Goal: Task Accomplishment & Management: Use online tool/utility

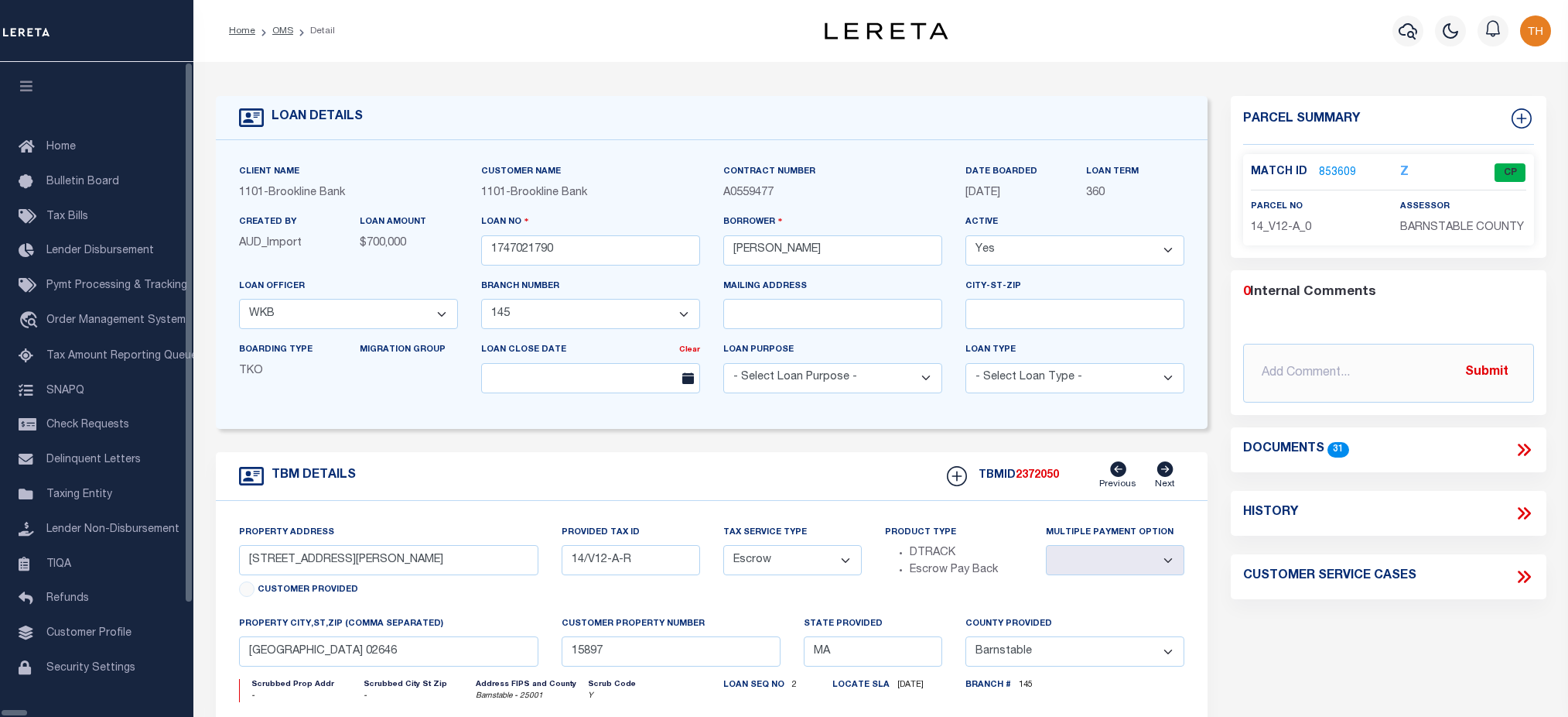
select select "3228"
select select "1501"
select select "Escrow"
select select "Barnstable"
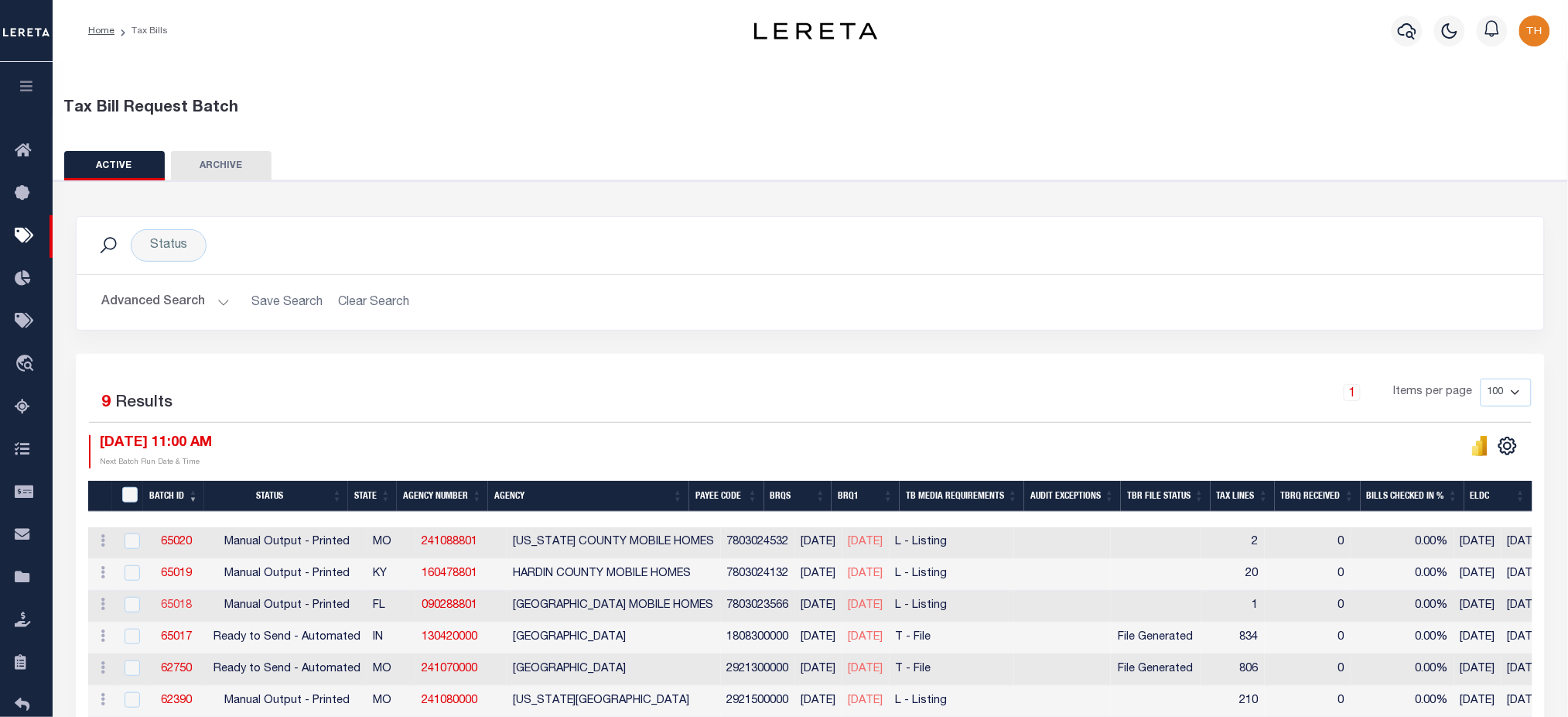
click at [163, 604] on link "65018" at bounding box center [177, 605] width 31 height 11
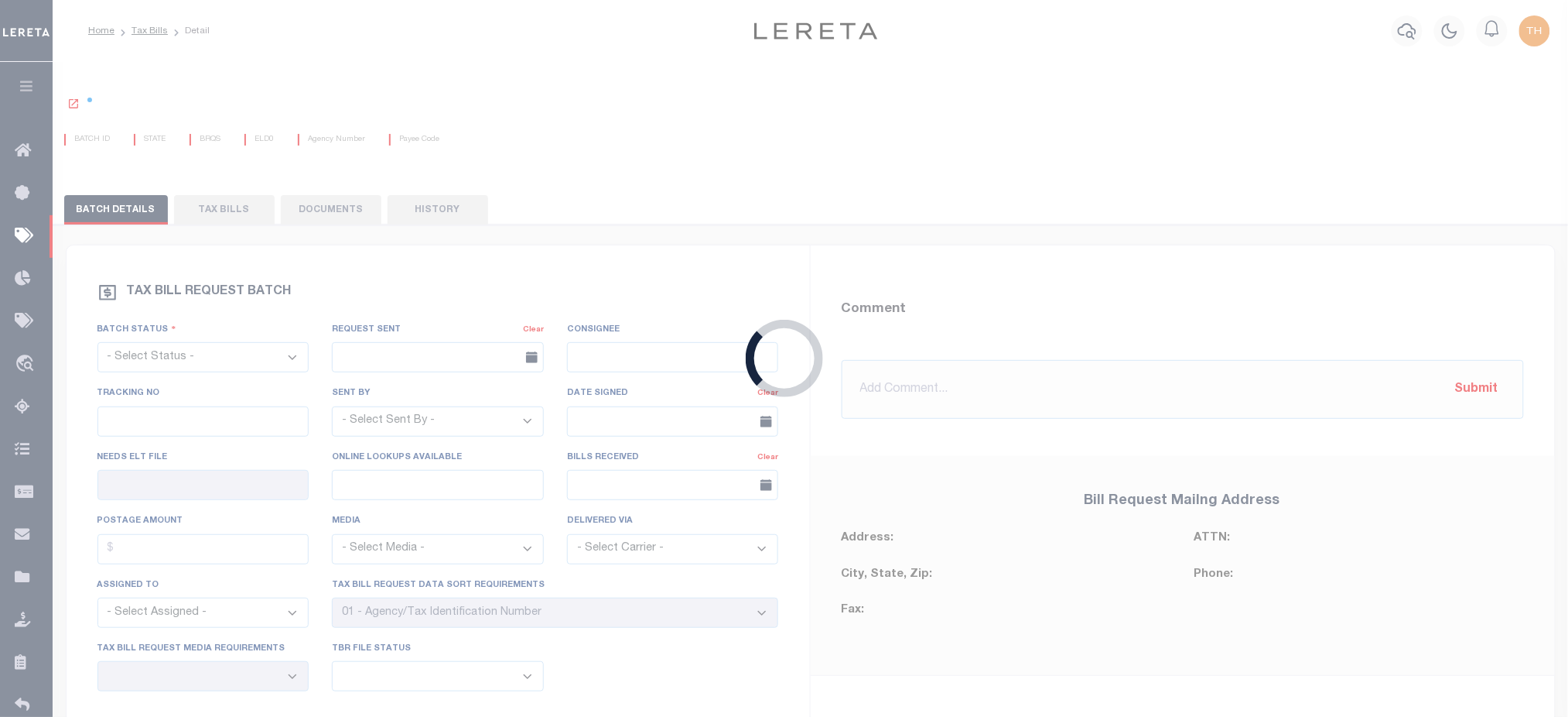
select select "PRT"
type input "No"
select select "28"
select select "20"
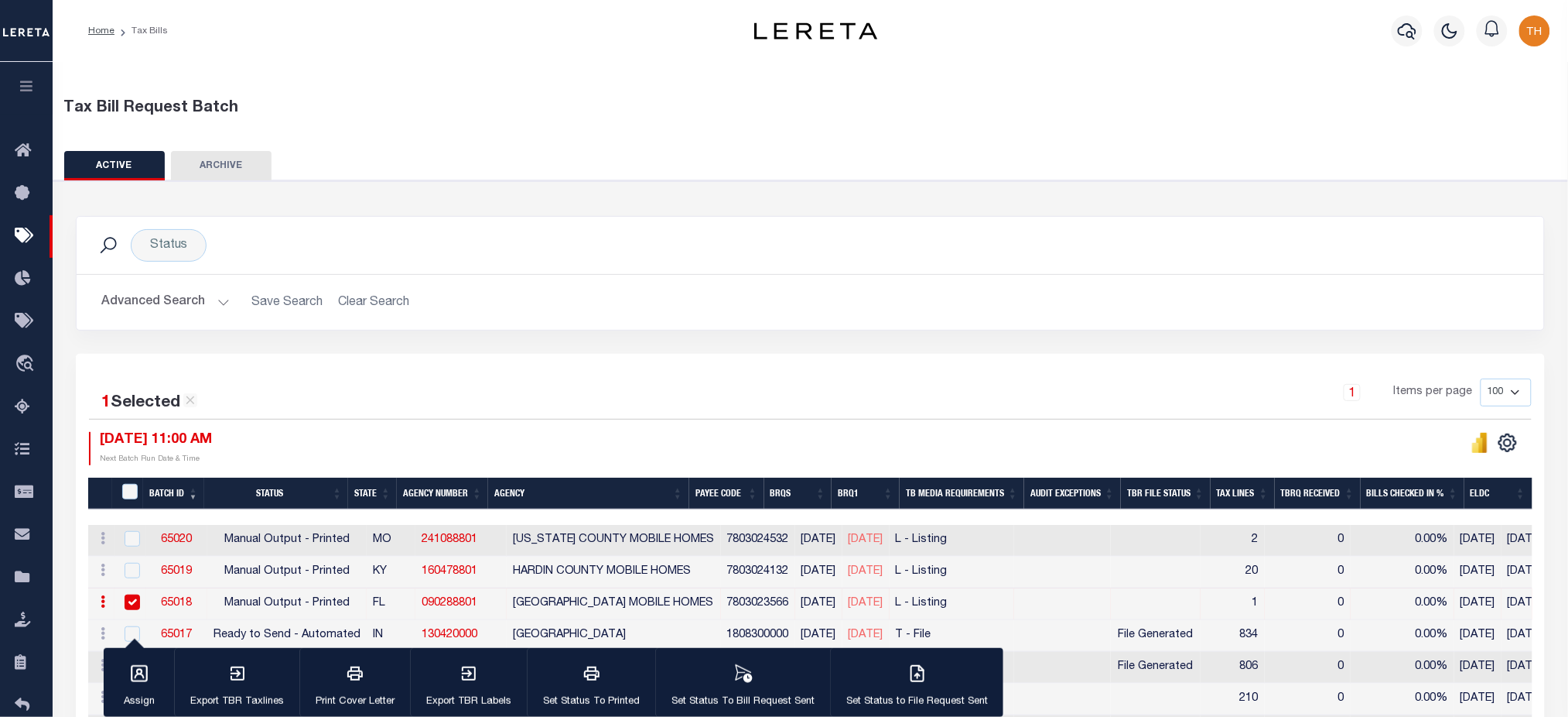
click at [447, 606] on link "090288801" at bounding box center [450, 602] width 56 height 11
checkbox input "false"
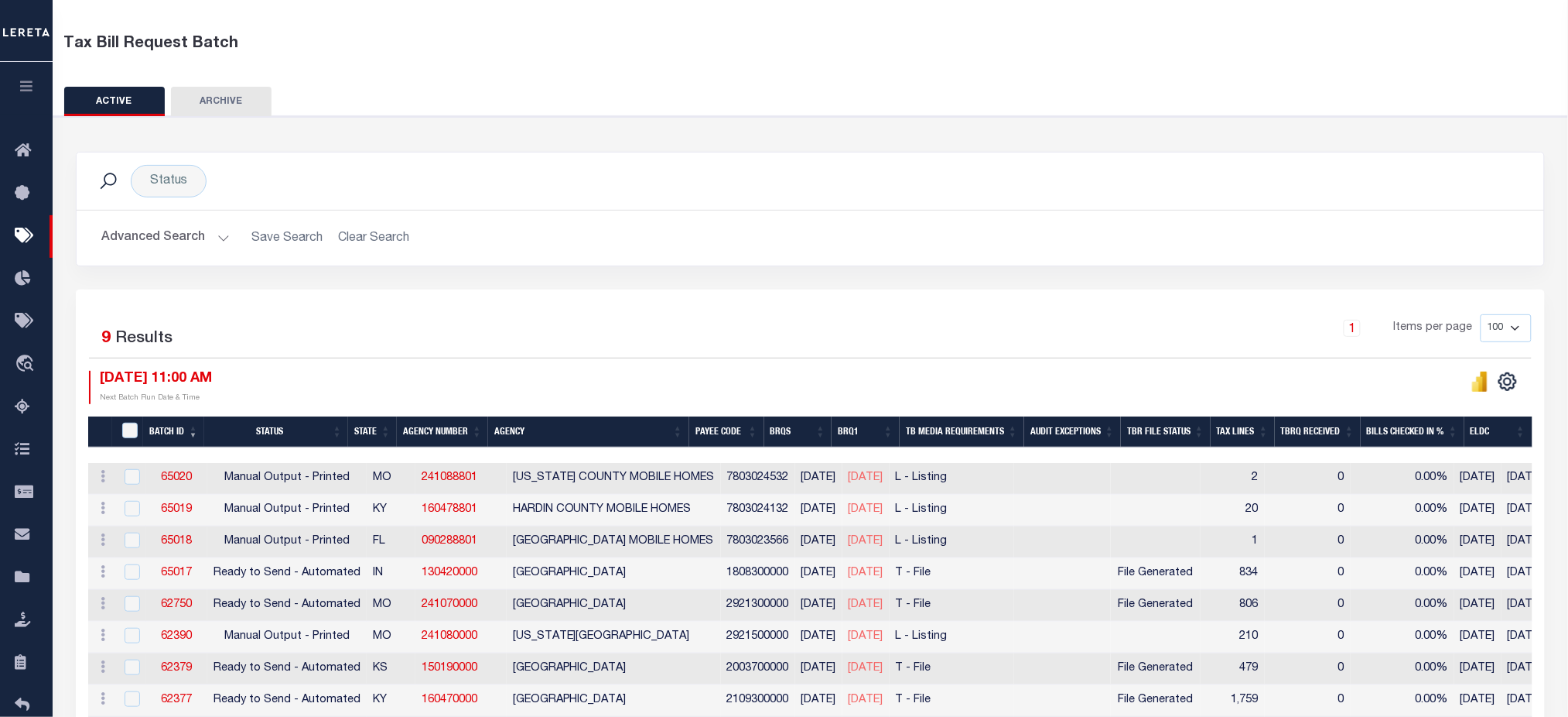
scroll to position [184, 0]
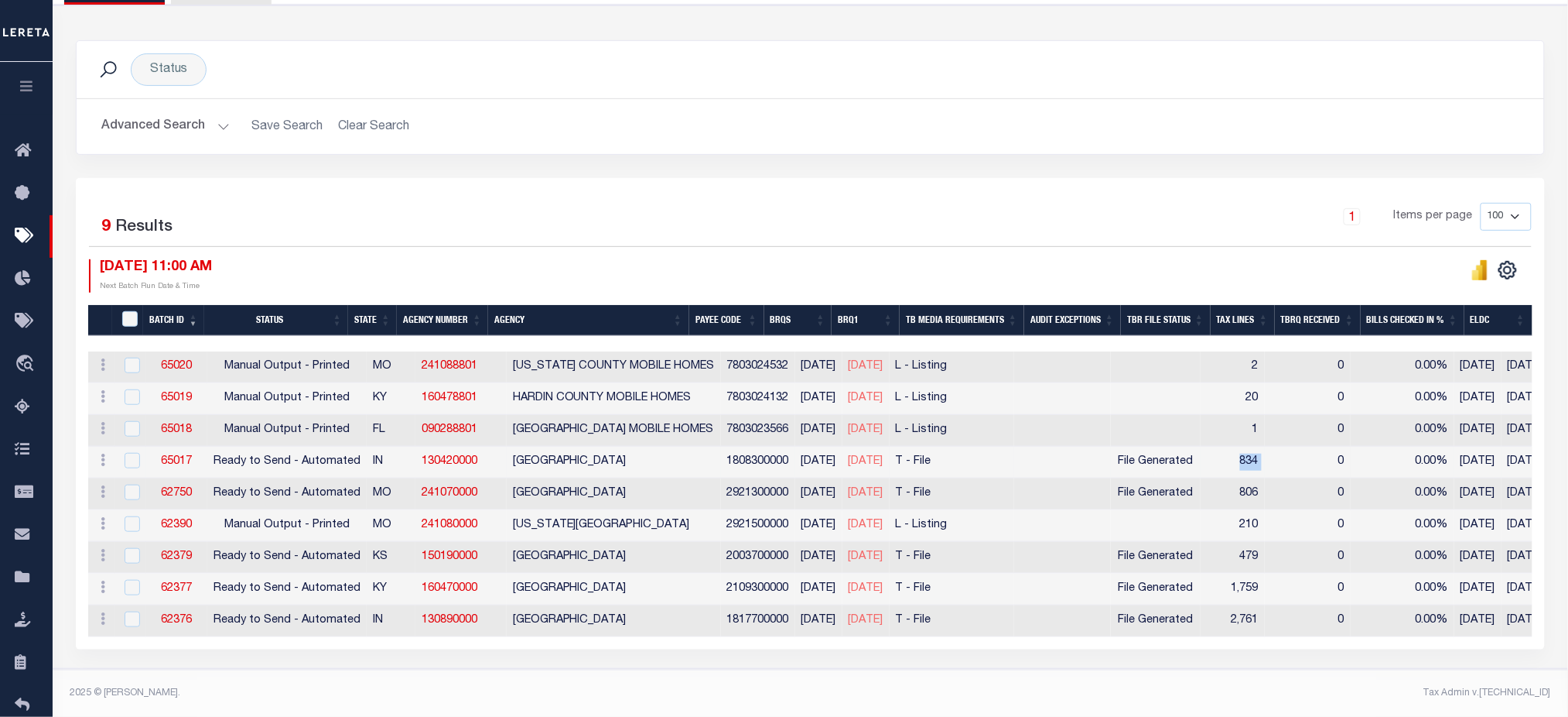
drag, startPoint x: 1303, startPoint y: 460, endPoint x: 1273, endPoint y: 449, distance: 32.0
click at [1273, 449] on tr "ACTIONS Delete 65017 Ready to Send - Automated IN 130420000 KNOX COUNTY 1808300…" at bounding box center [1261, 462] width 2346 height 31
drag, startPoint x: 923, startPoint y: 452, endPoint x: 868, endPoint y: 451, distance: 55.0
click at [868, 456] on span "[DATE]" at bounding box center [866, 461] width 35 height 11
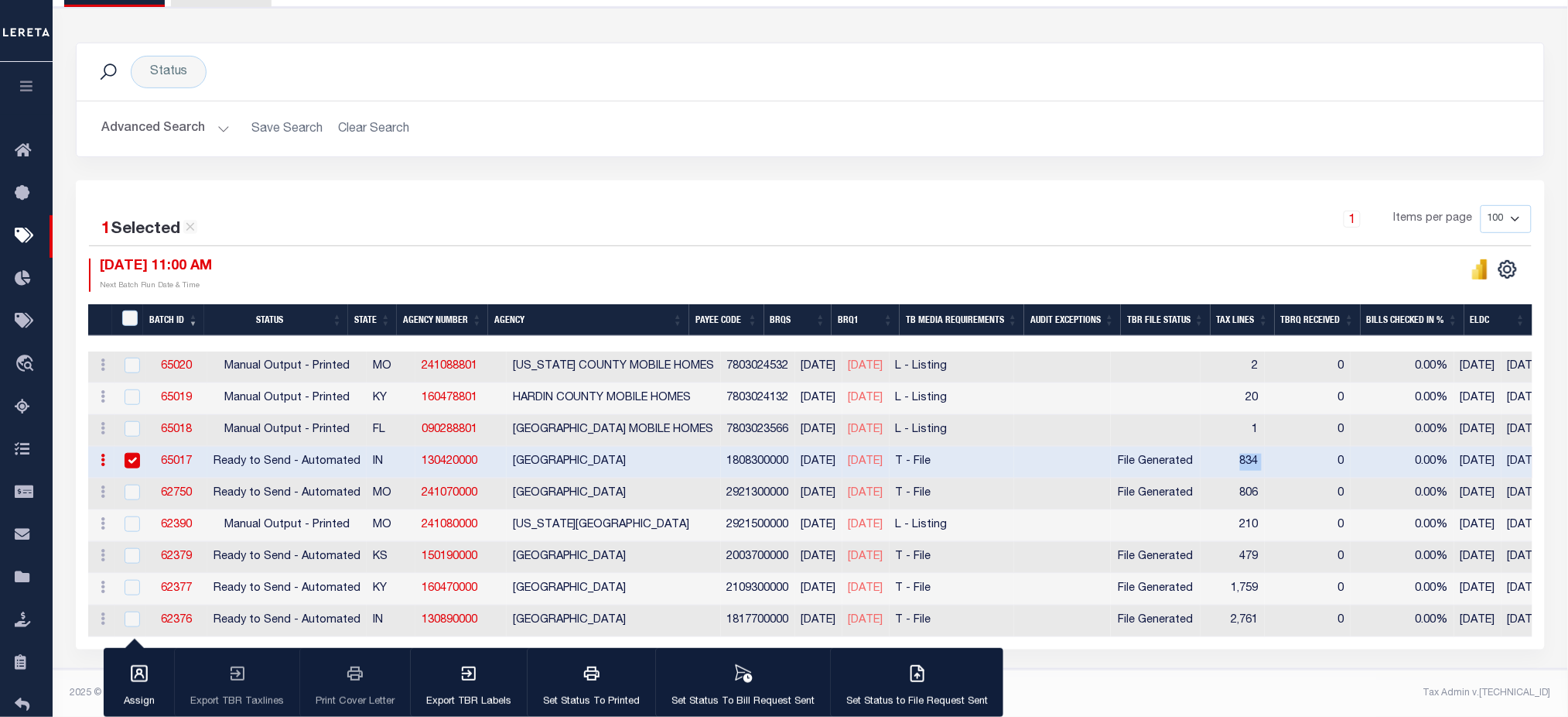
scroll to position [182, 0]
drag, startPoint x: 1309, startPoint y: 449, endPoint x: 1260, endPoint y: 455, distance: 49.4
click at [1260, 455] on tr "ACTIONS Delete 65017 Ready to Send - Automated IN 130420000 KNOX COUNTY 1808300…" at bounding box center [1261, 462] width 2346 height 31
drag, startPoint x: 920, startPoint y: 458, endPoint x: 863, endPoint y: 455, distance: 57.1
click at [863, 455] on td "[DATE]" at bounding box center [866, 462] width 48 height 31
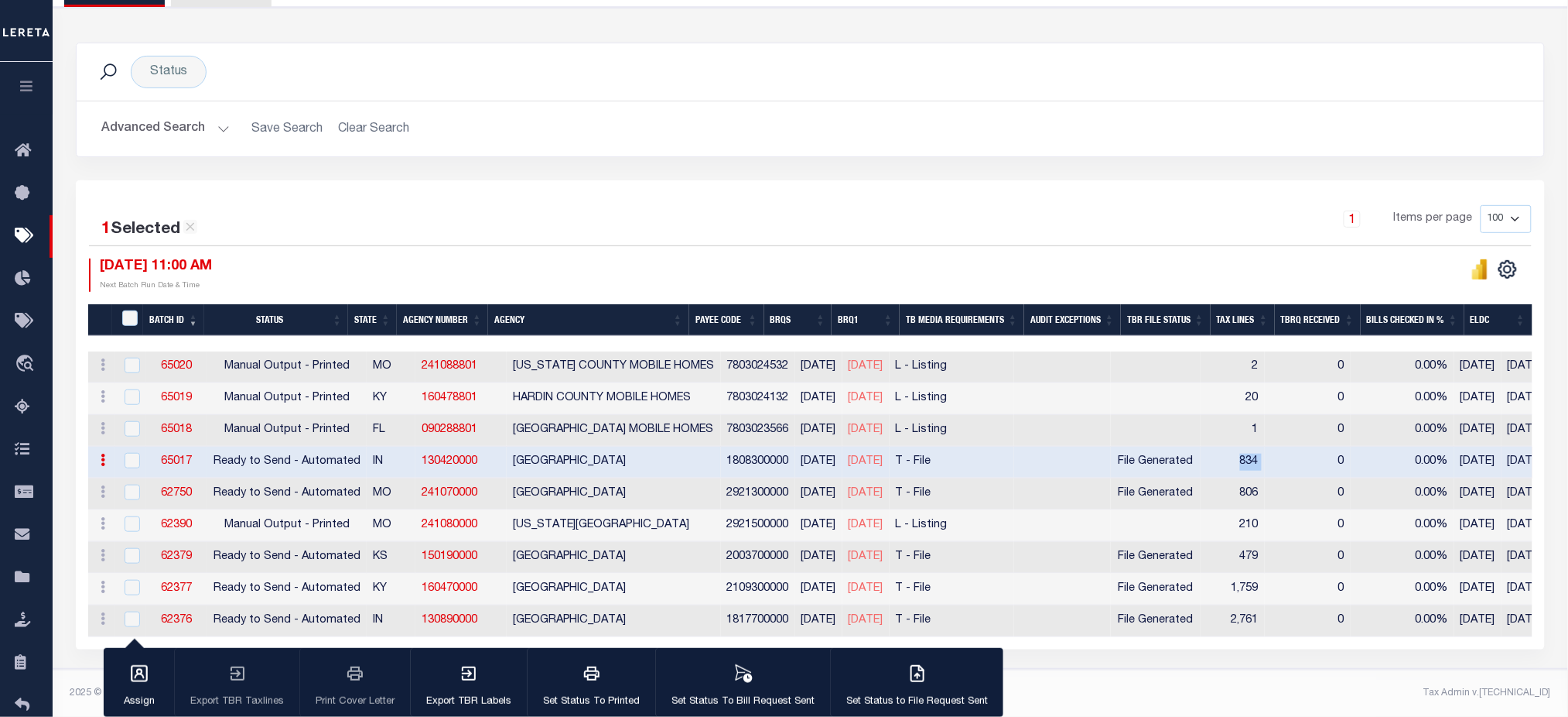
checkbox input "false"
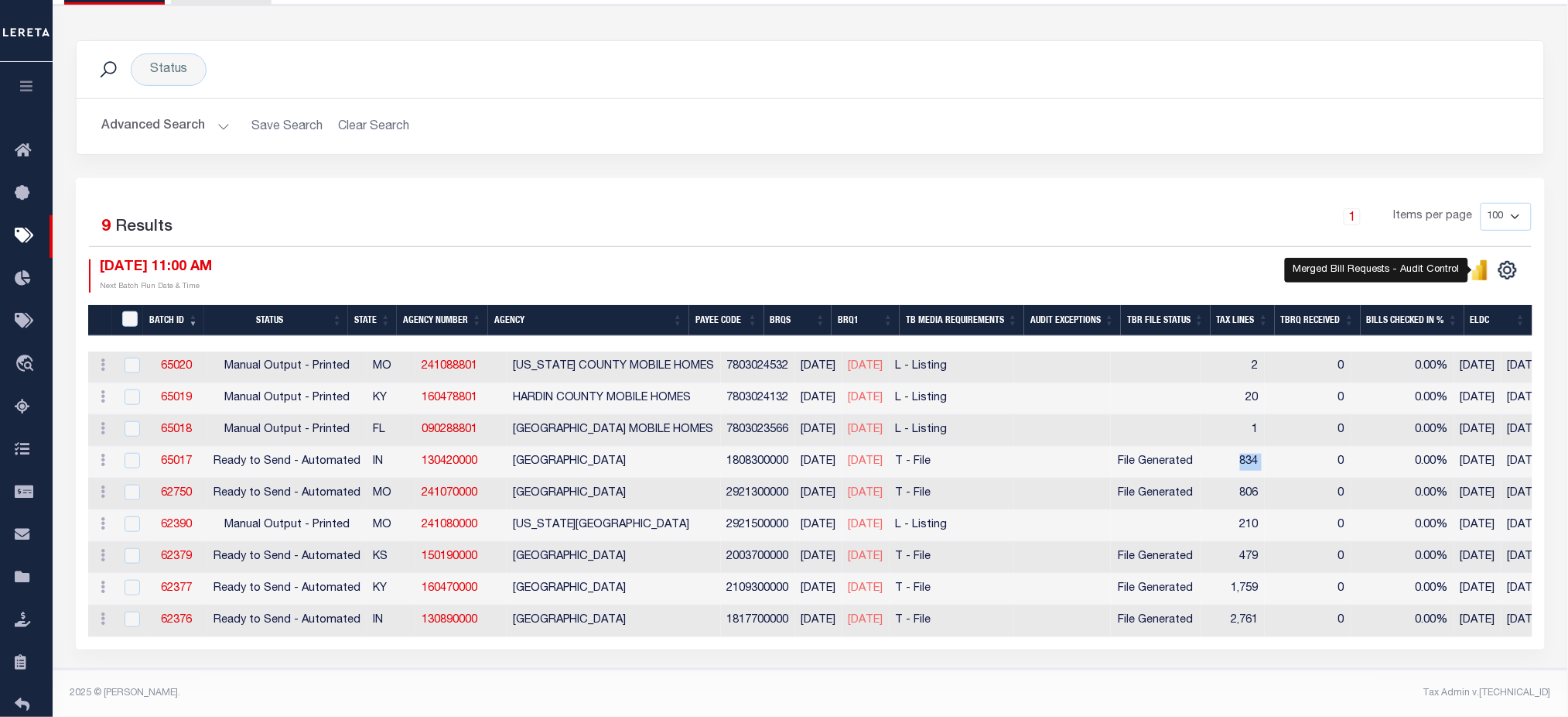
click at [1481, 266] on icon "" at bounding box center [1480, 272] width 7 height 14
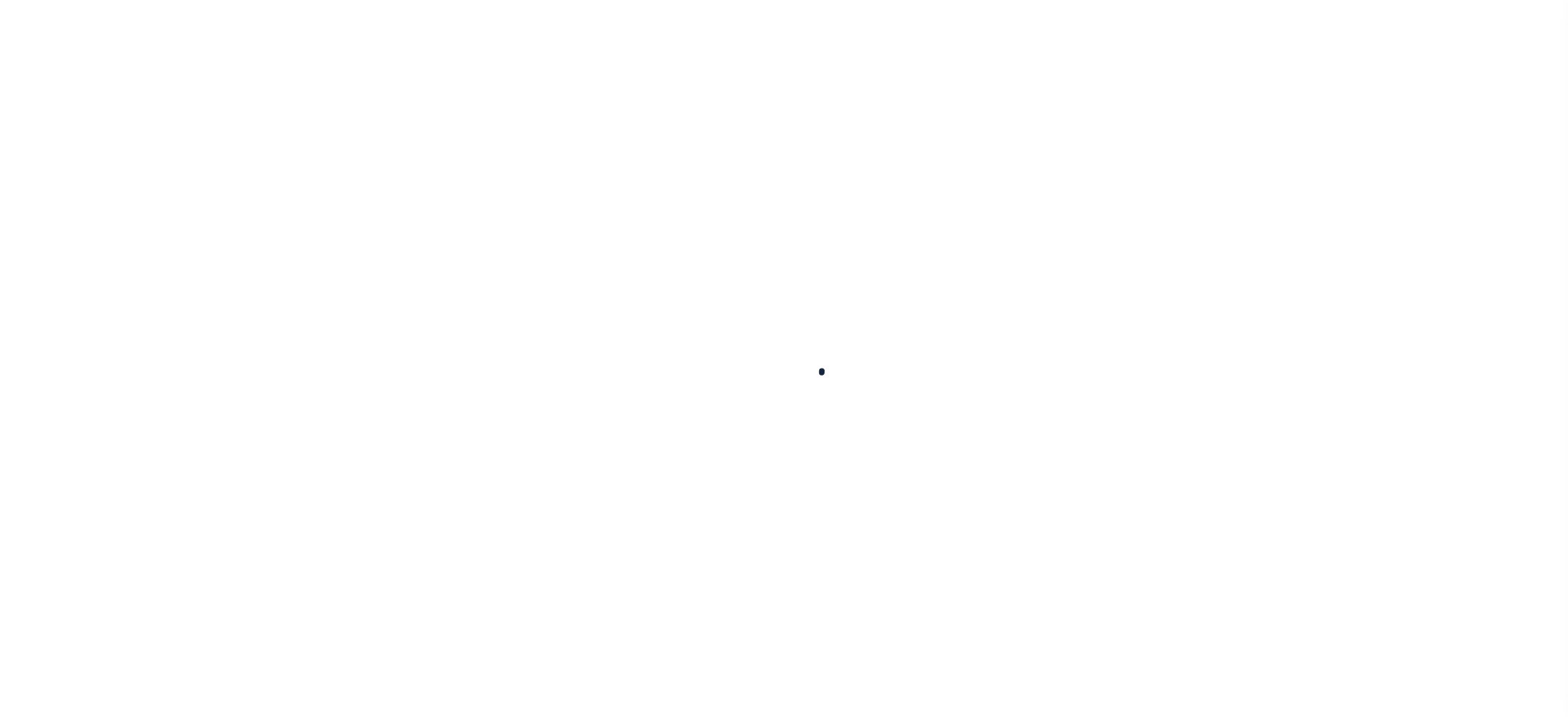
select select
checkbox input "false"
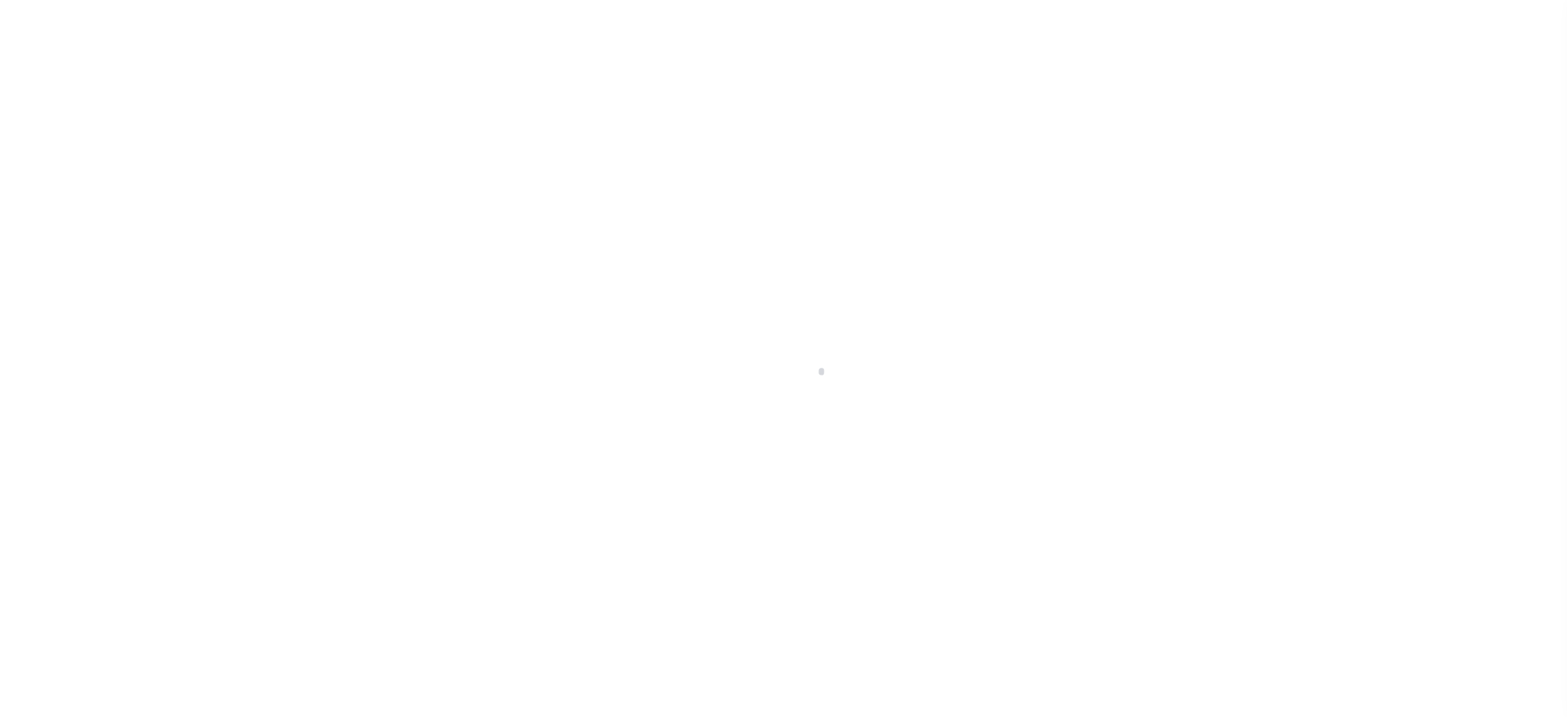
checkbox input "false"
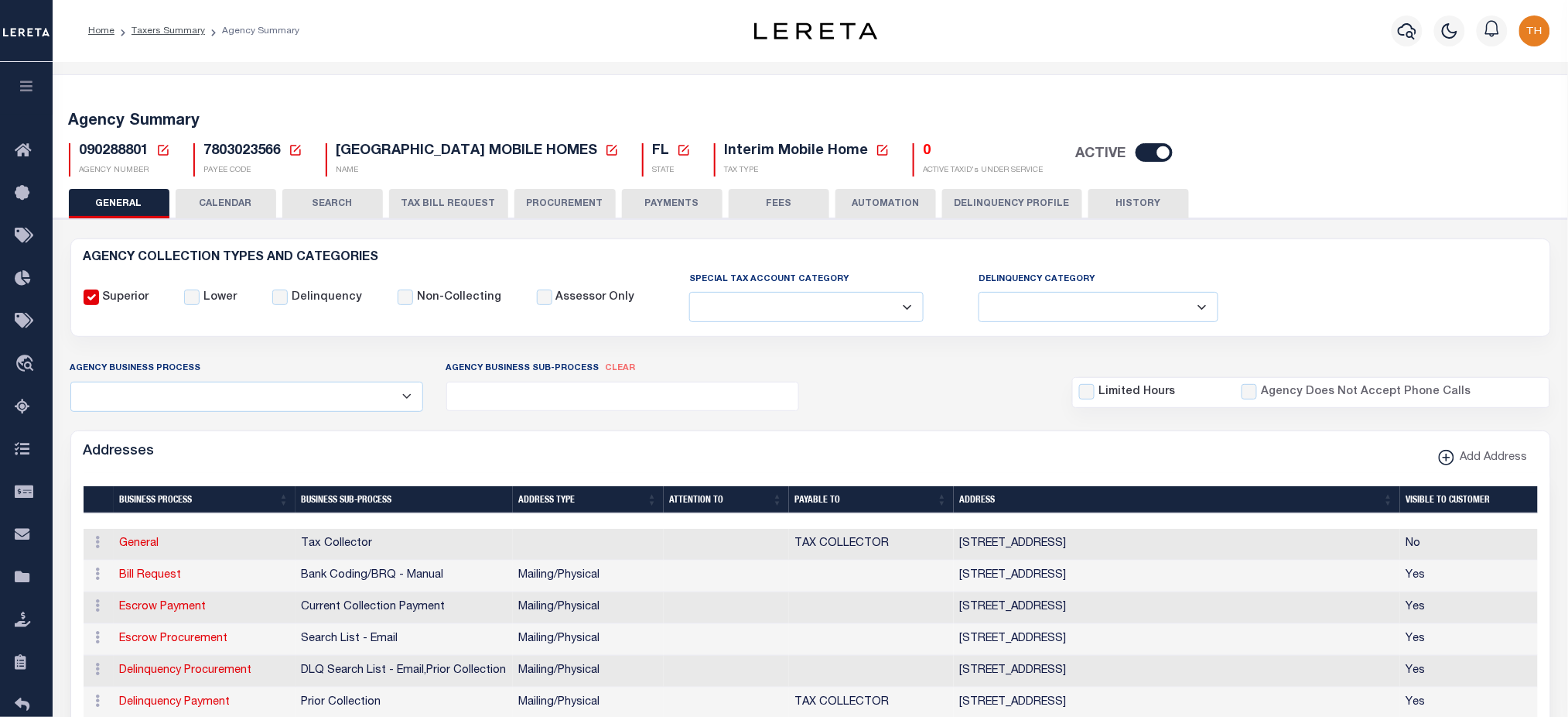
click at [239, 208] on button "CALENDAR" at bounding box center [226, 203] width 100 height 30
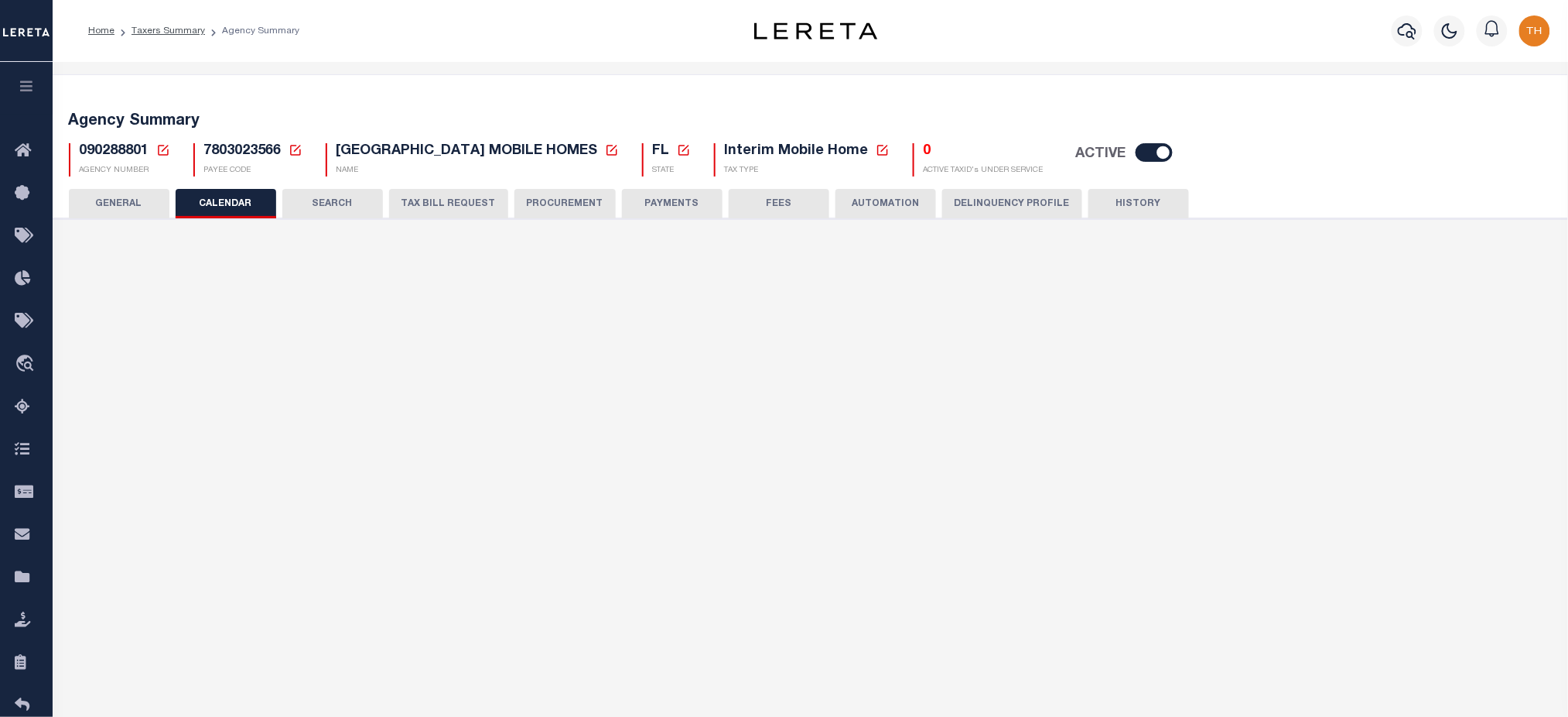
checkbox input "false"
type input "1"
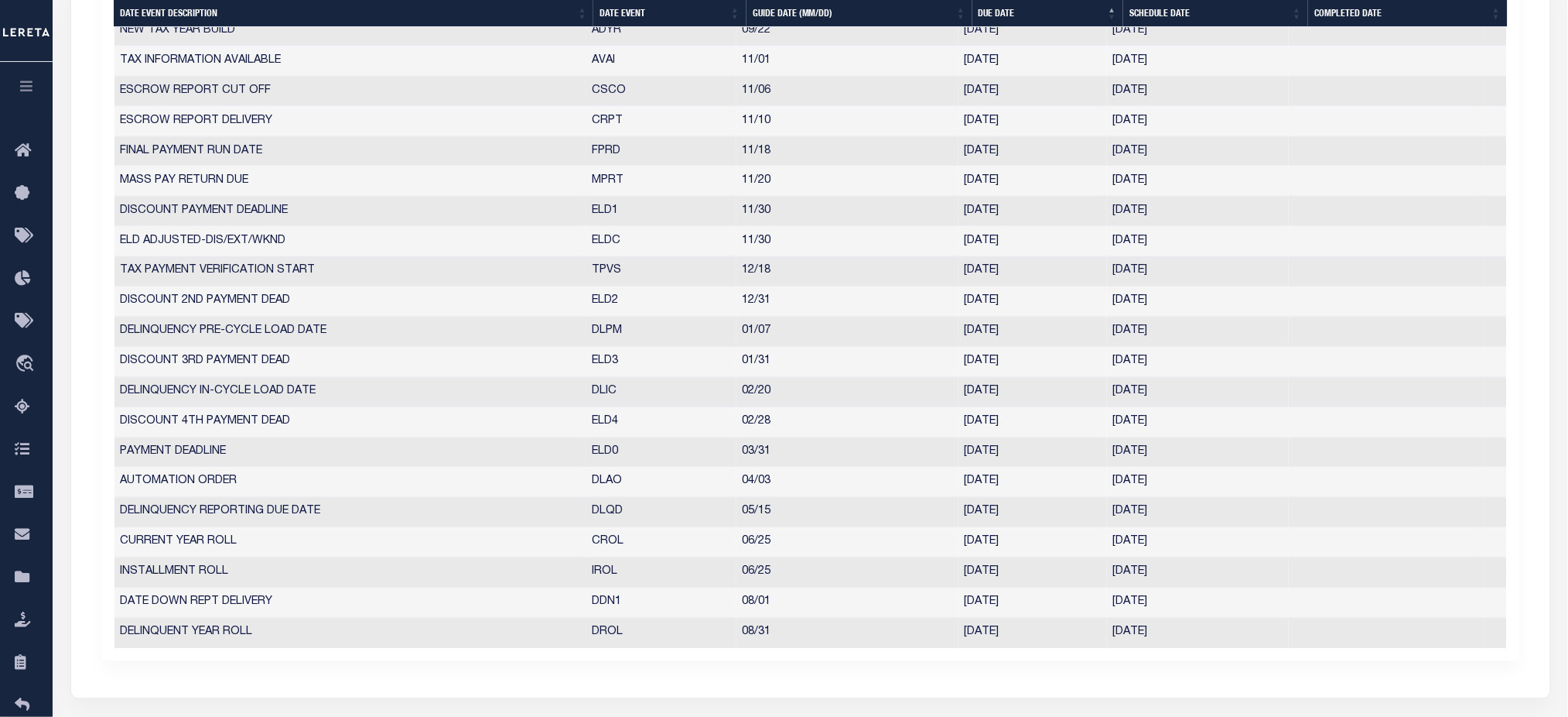
scroll to position [516, 0]
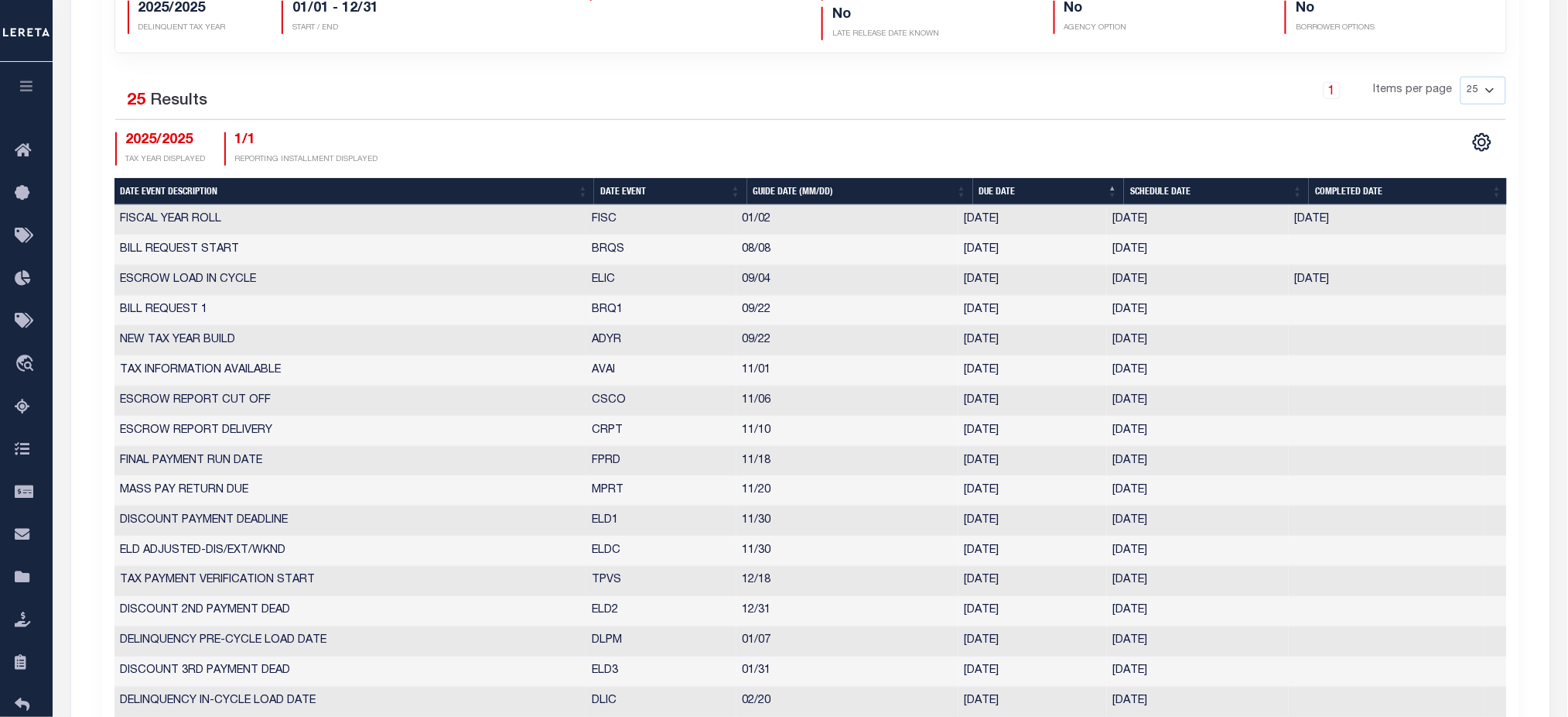
drag, startPoint x: 1198, startPoint y: 309, endPoint x: 113, endPoint y: 302, distance: 1085.0
click at [115, 302] on tr "BILL REQUEST 1 BRQ1 09/22 [DATE] [DATE] 3752911" at bounding box center [811, 311] width 1392 height 31
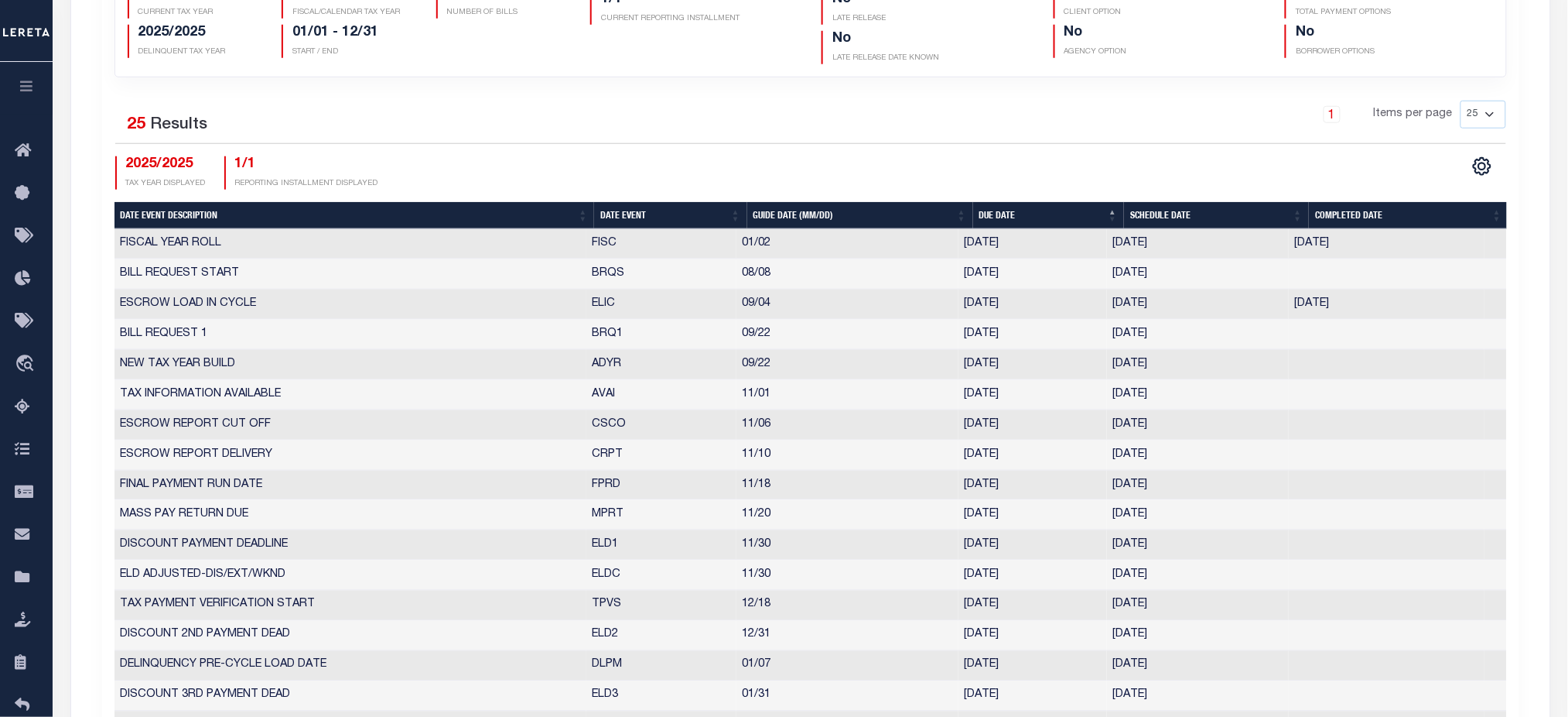
scroll to position [0, 0]
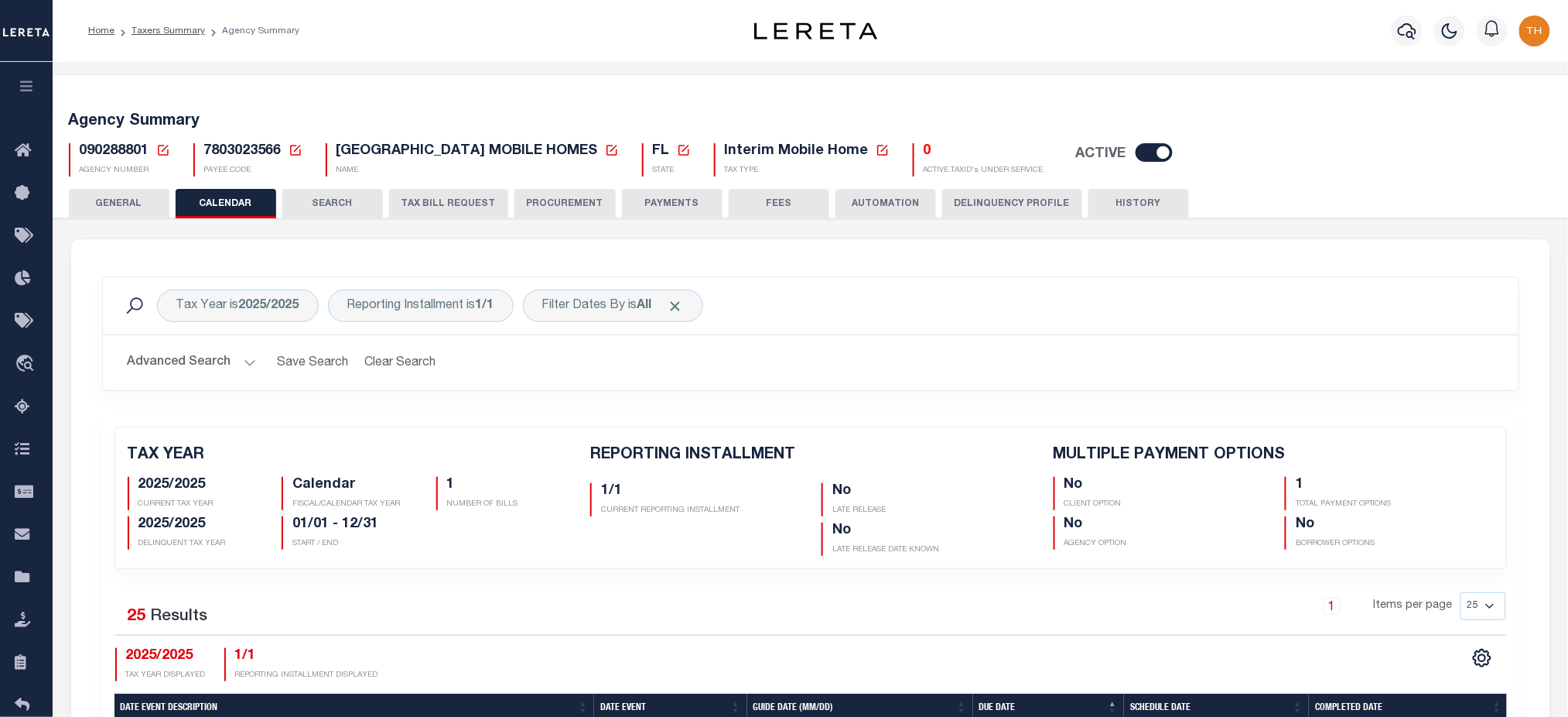
click at [457, 209] on button "TAX BILL REQUEST" at bounding box center [448, 203] width 119 height 30
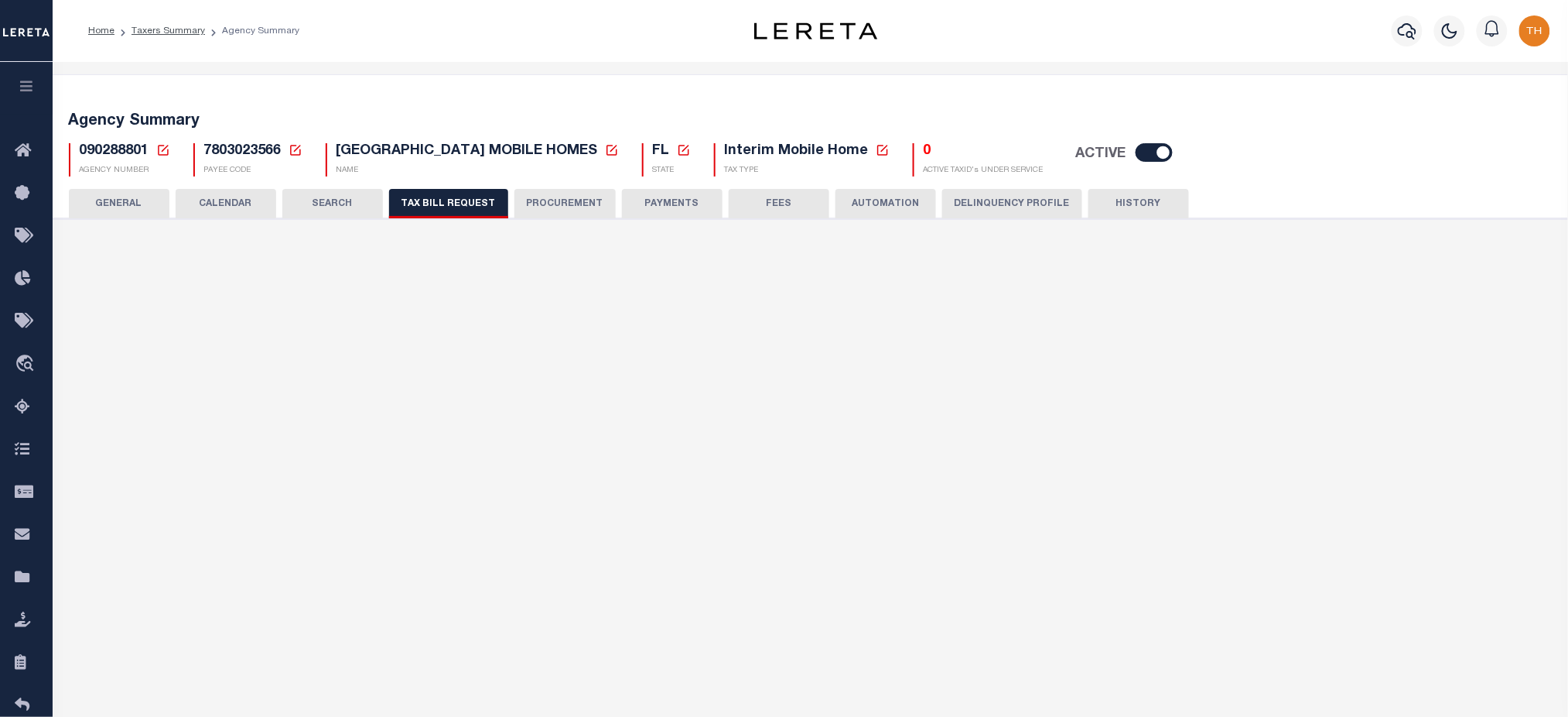
select select "28"
checkbox input "false"
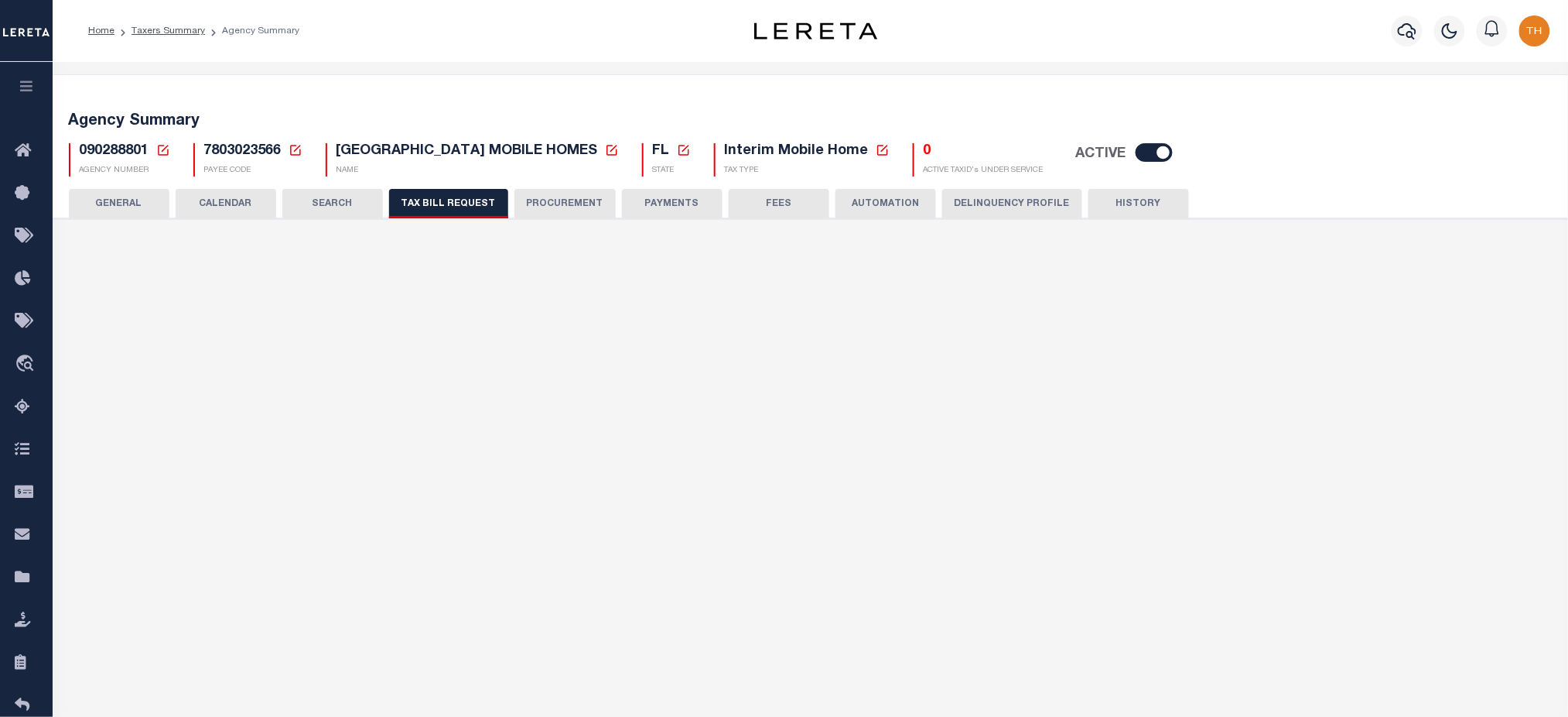
select select "20"
select select "false"
select select
select select "2"
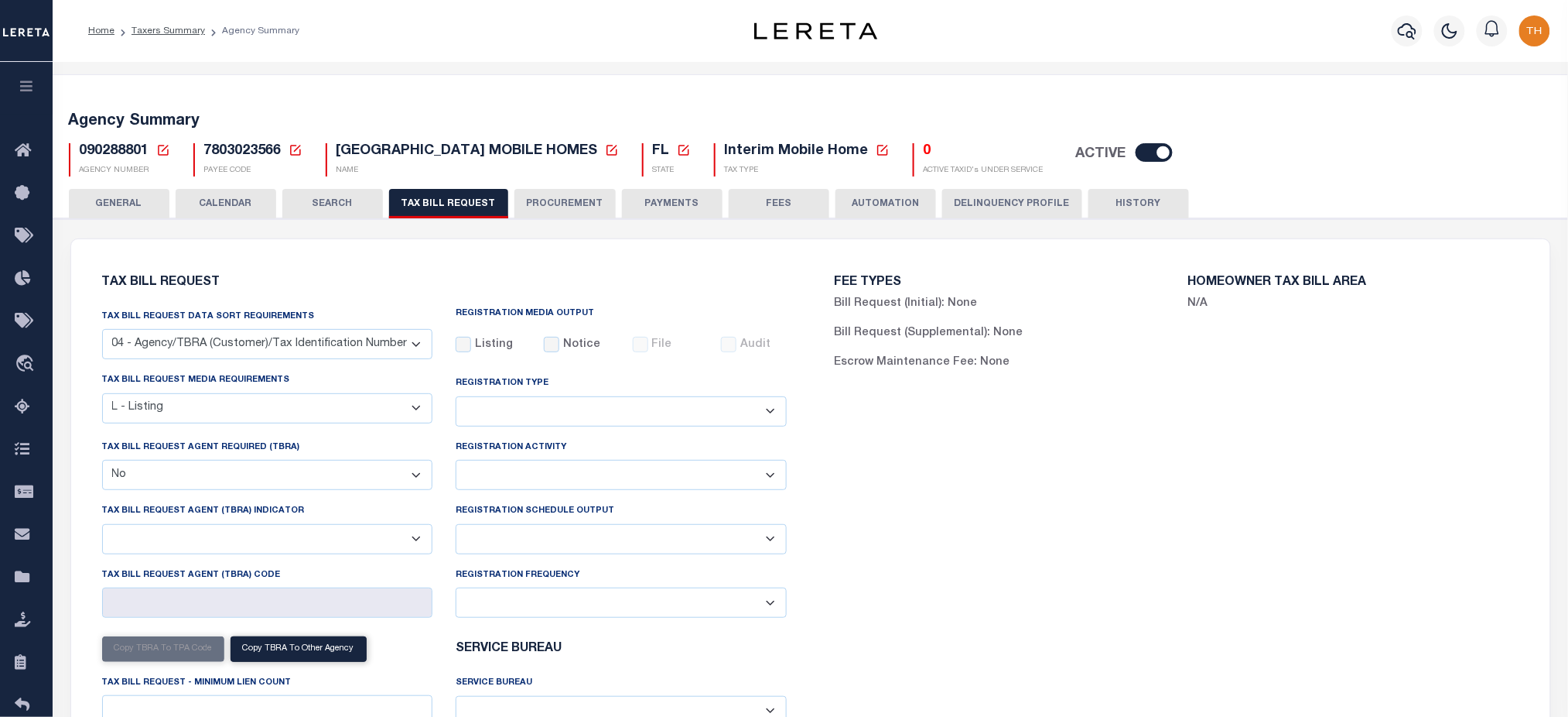
click at [288, 379] on div "Tax bill request media requirements A - Listing, File B - Blank Disk E - Notice…" at bounding box center [267, 404] width 354 height 66
